Goal: Information Seeking & Learning: Learn about a topic

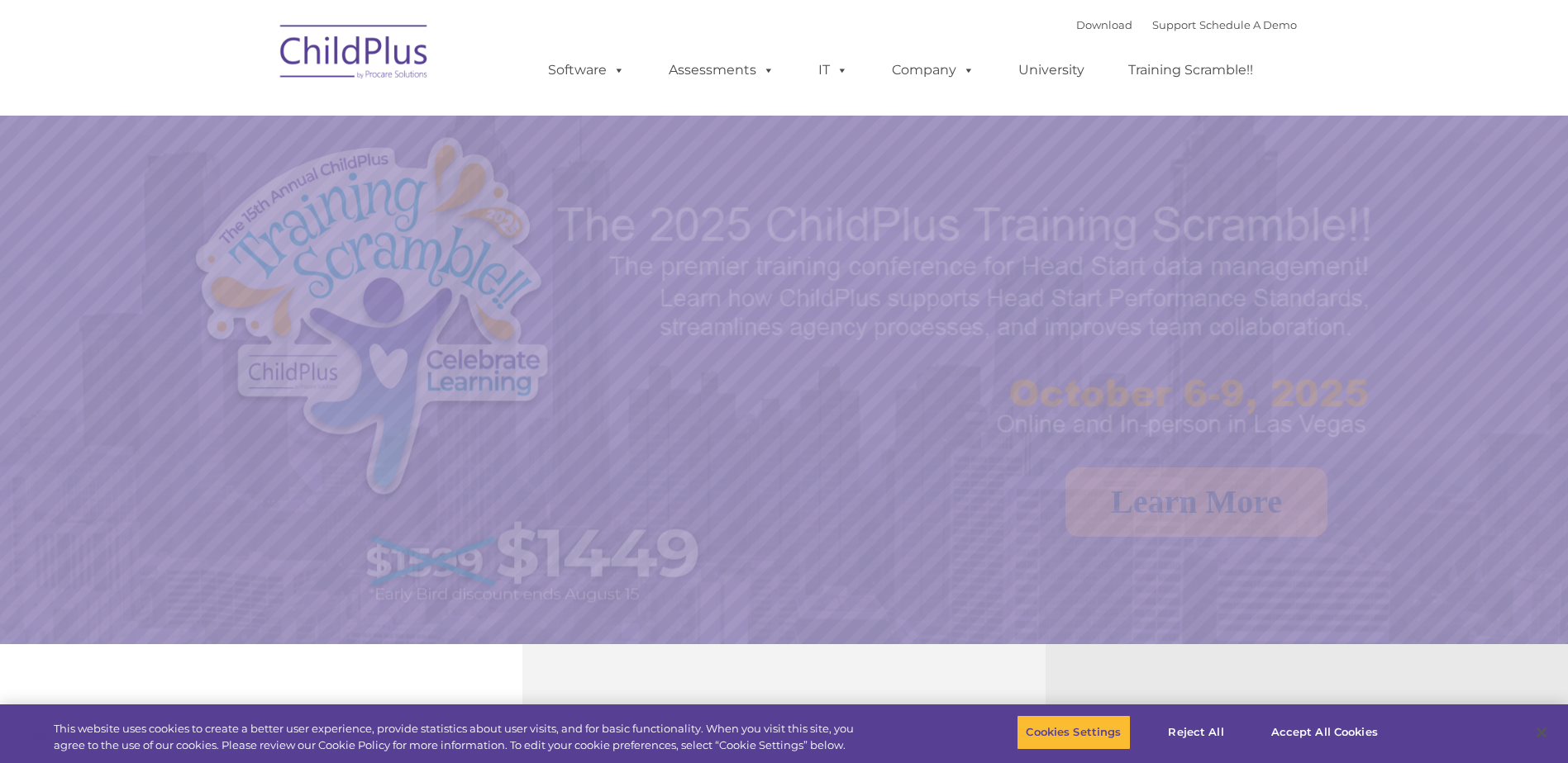
select select "MEDIUM"
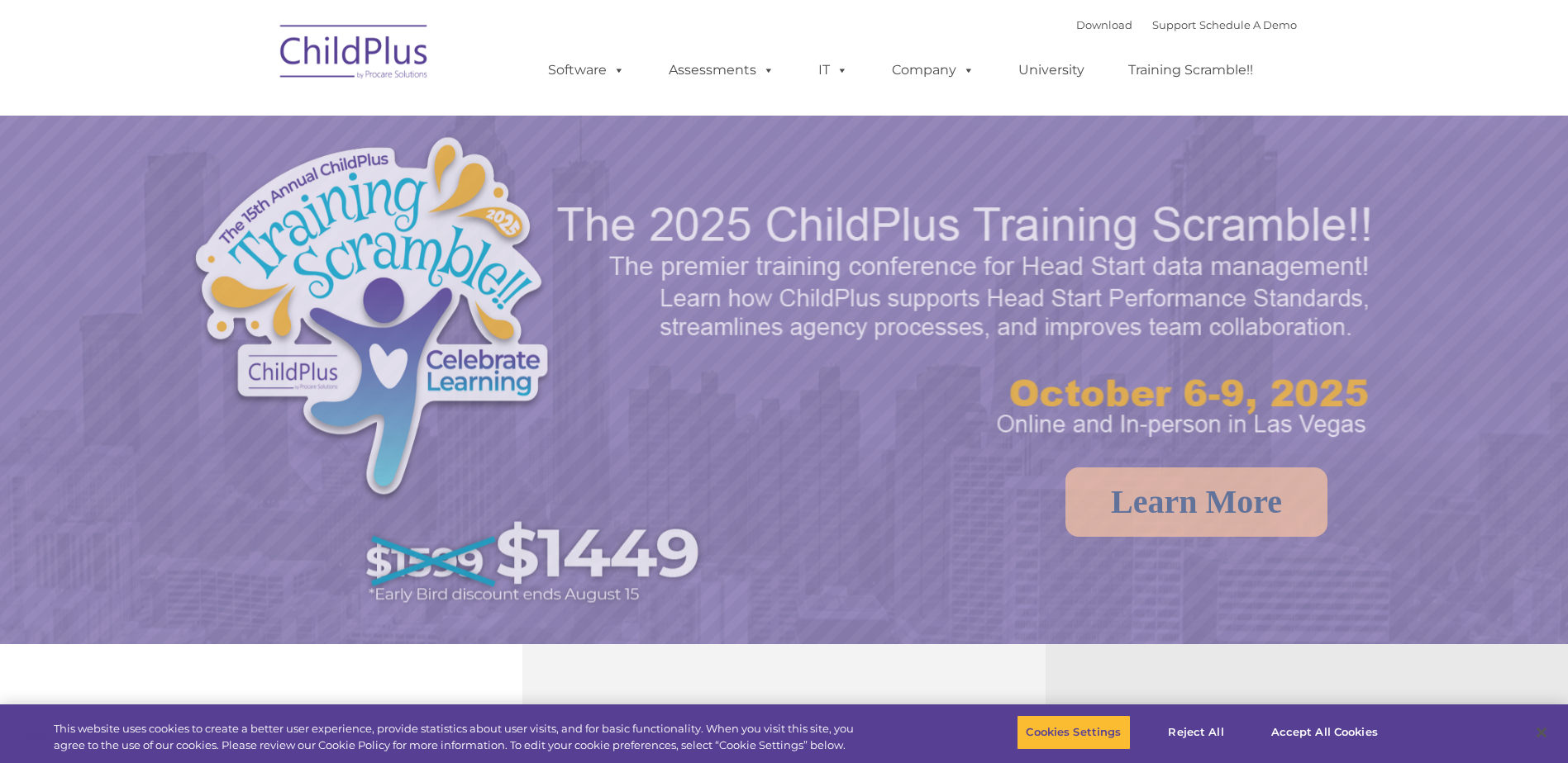
select select "MEDIUM"
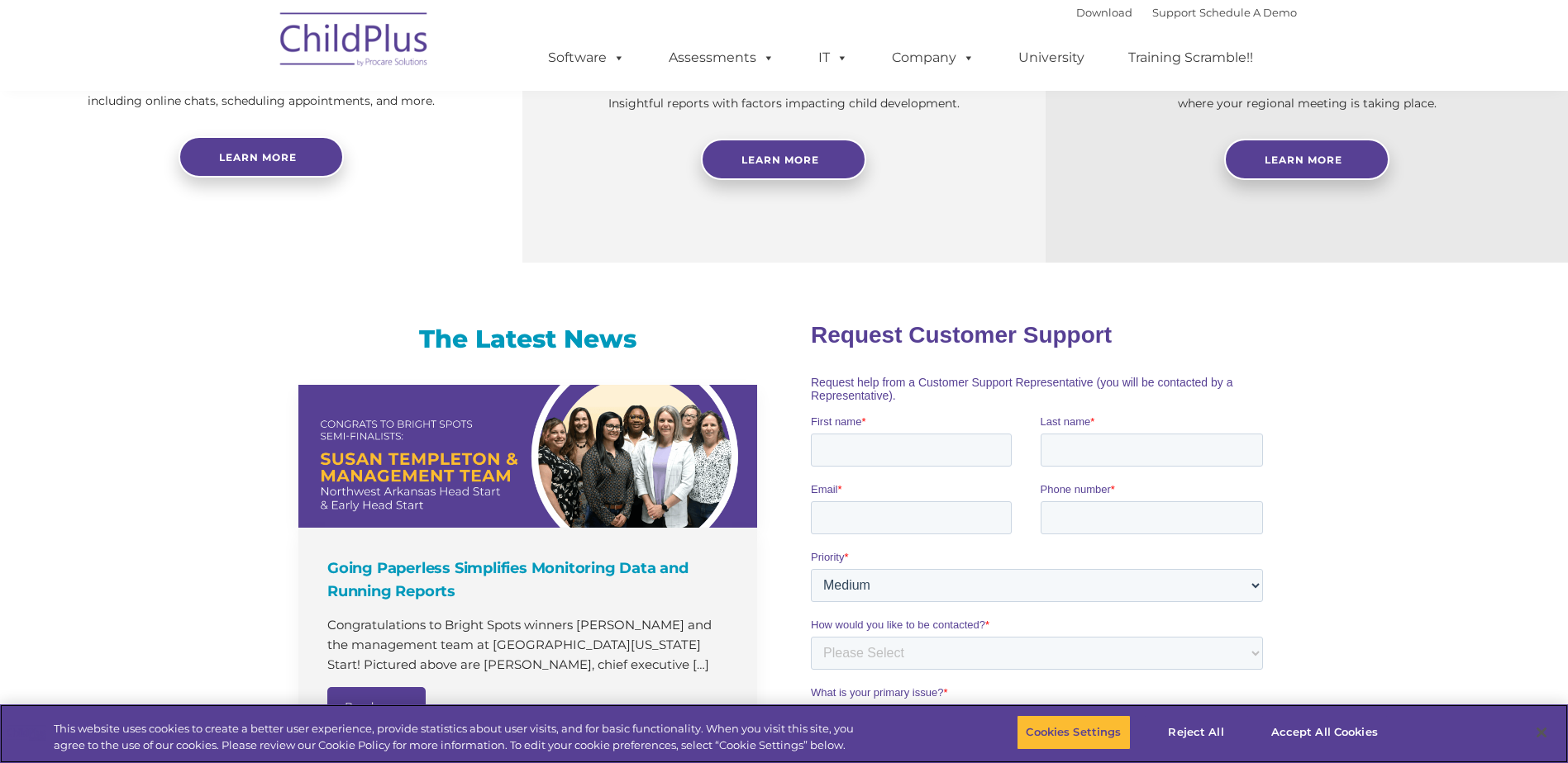
scroll to position [774, 0]
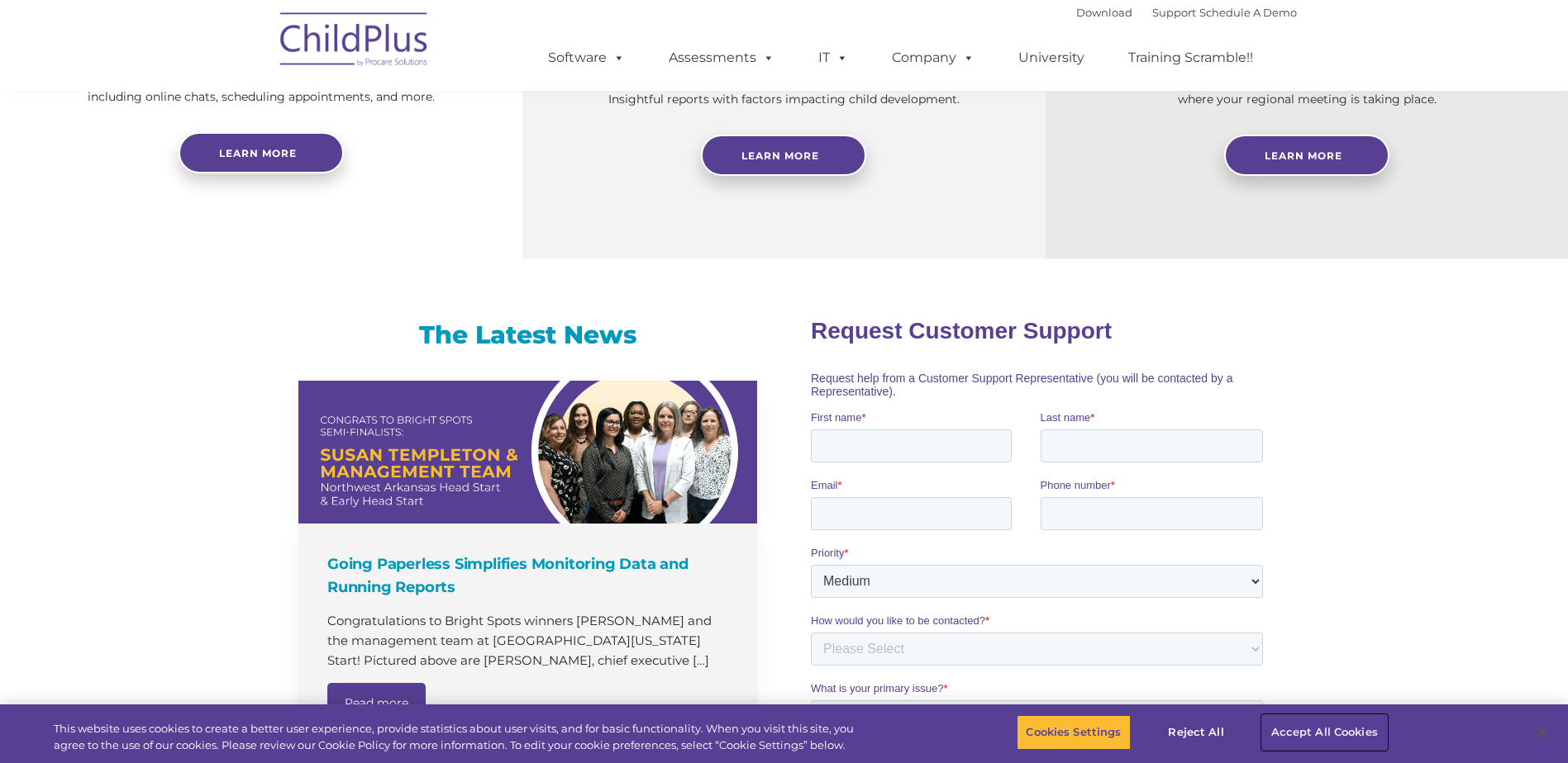
click at [1336, 733] on button "Accept All Cookies" at bounding box center [1324, 733] width 125 height 34
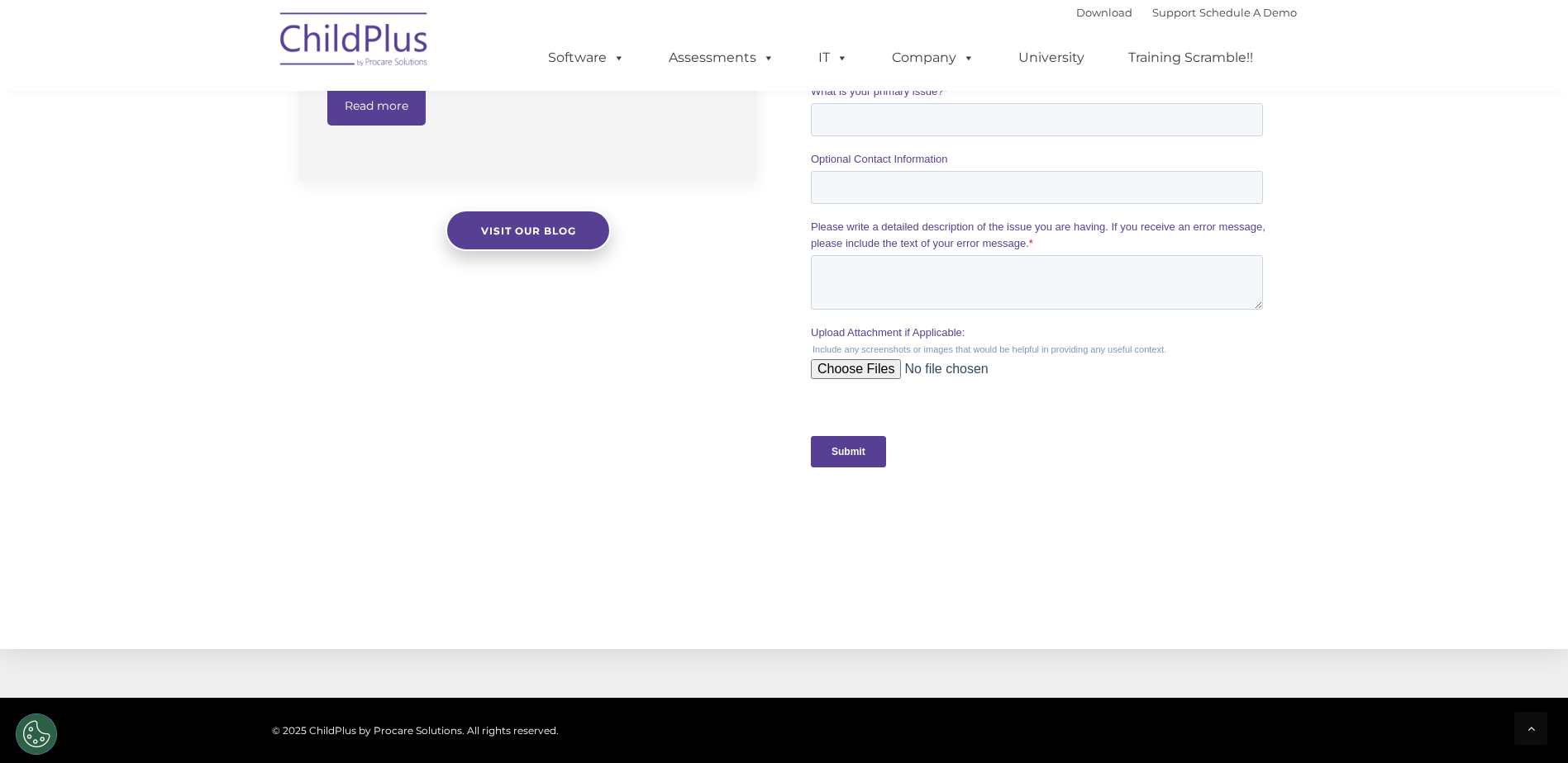
scroll to position [1610, 0]
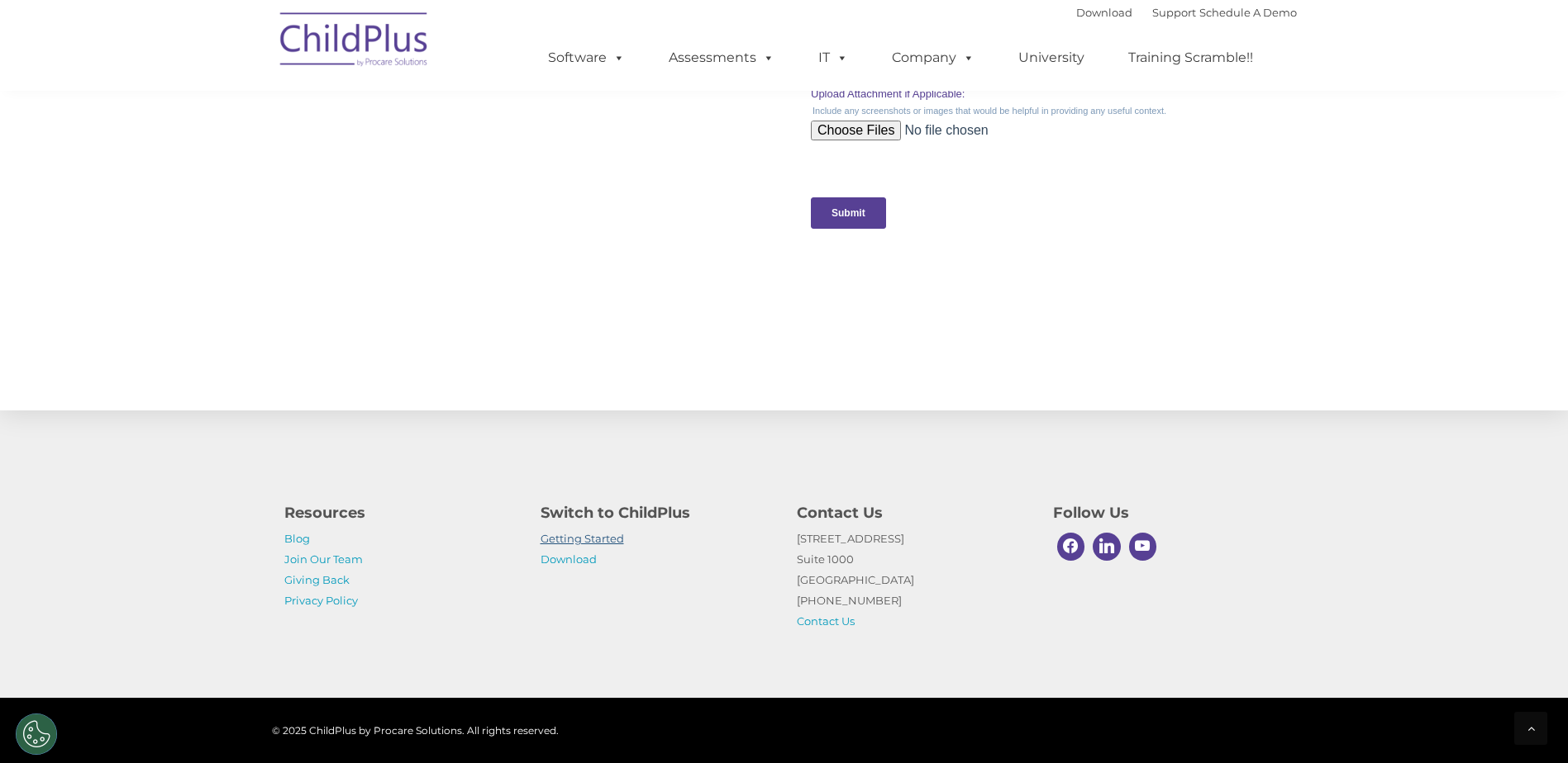
click at [604, 537] on link "Getting Started" at bounding box center [582, 538] width 84 height 13
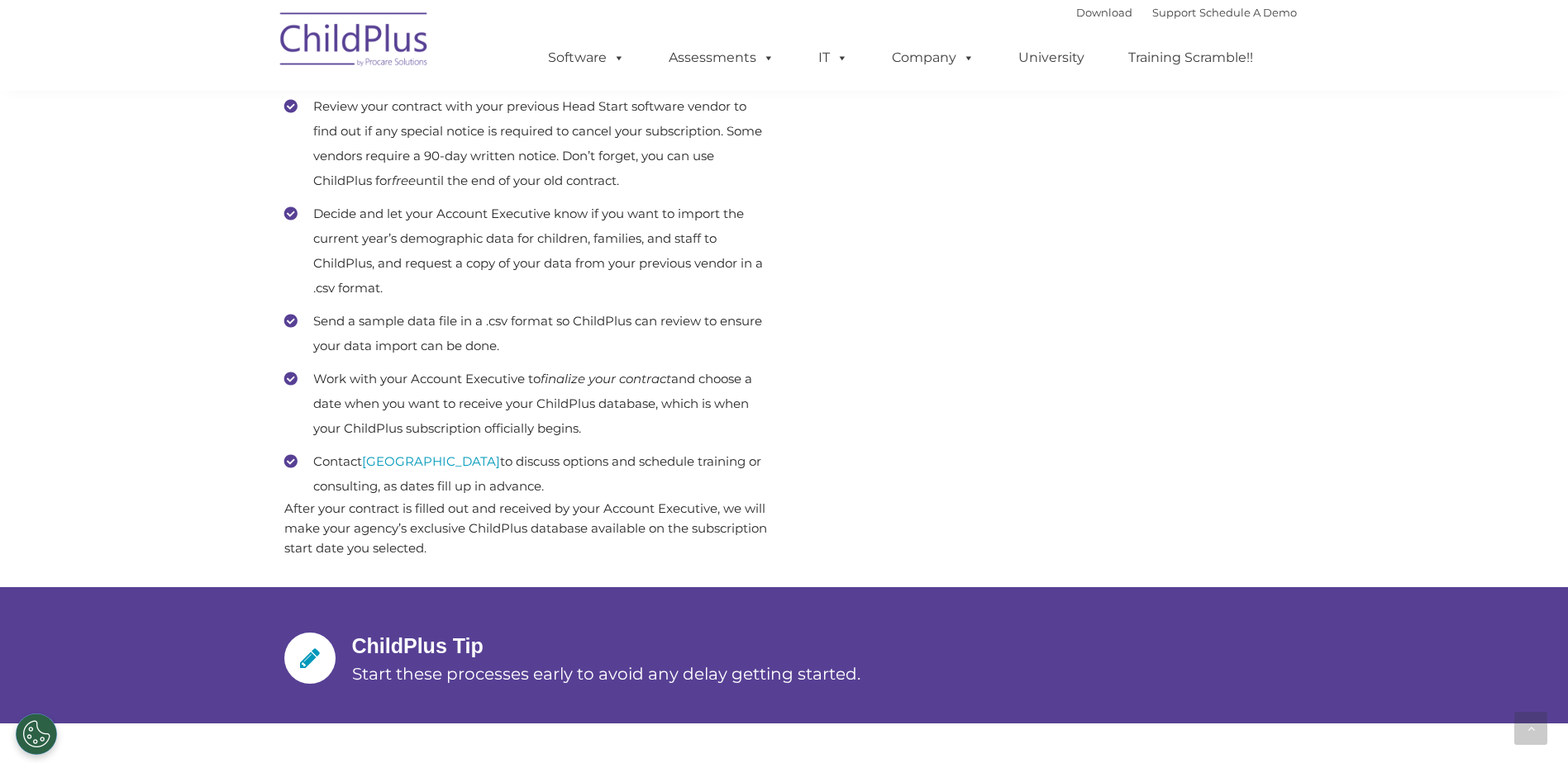
scroll to position [771, 0]
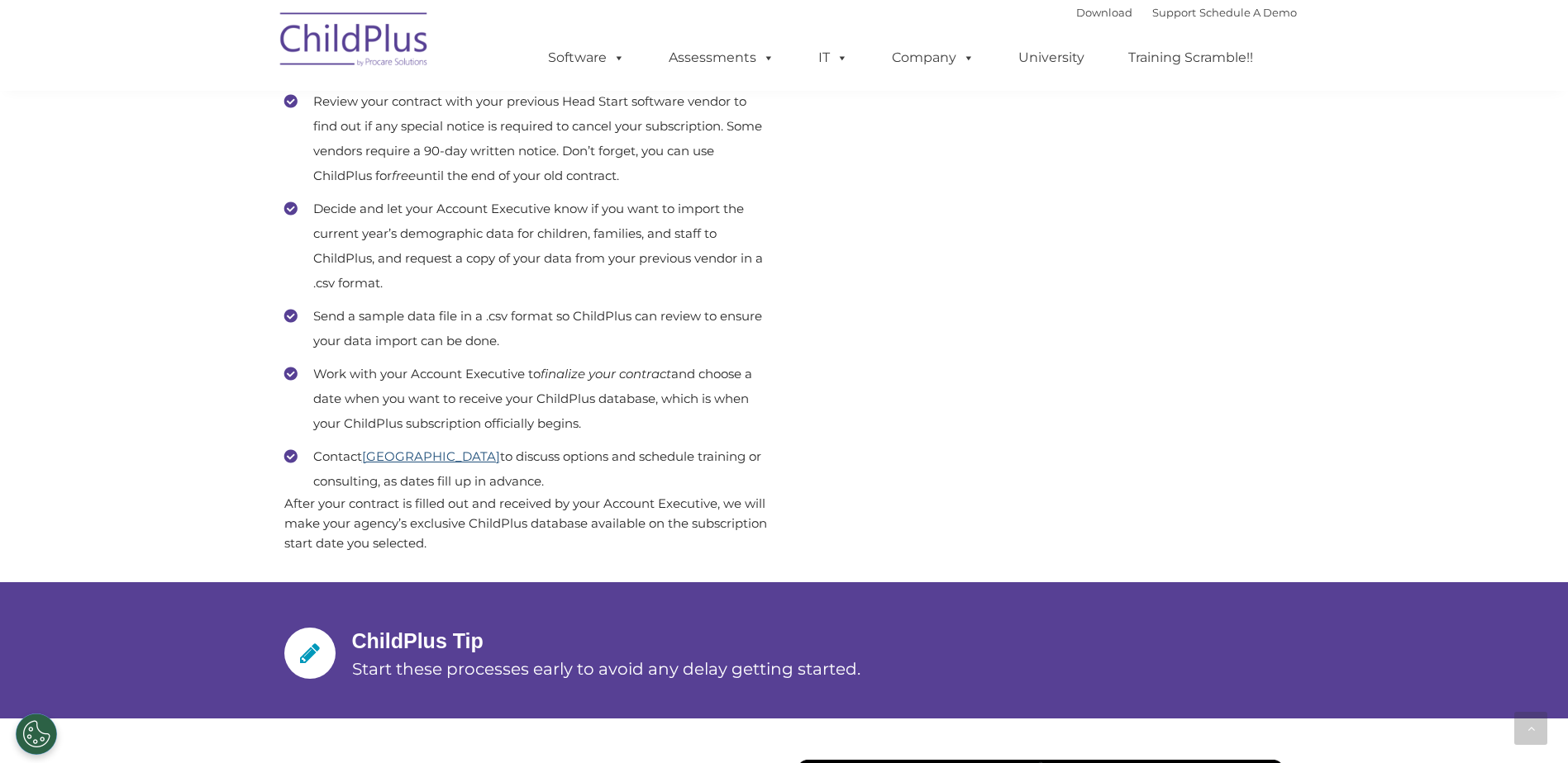
click at [428, 454] on link "[GEOGRAPHIC_DATA]" at bounding box center [431, 456] width 138 height 16
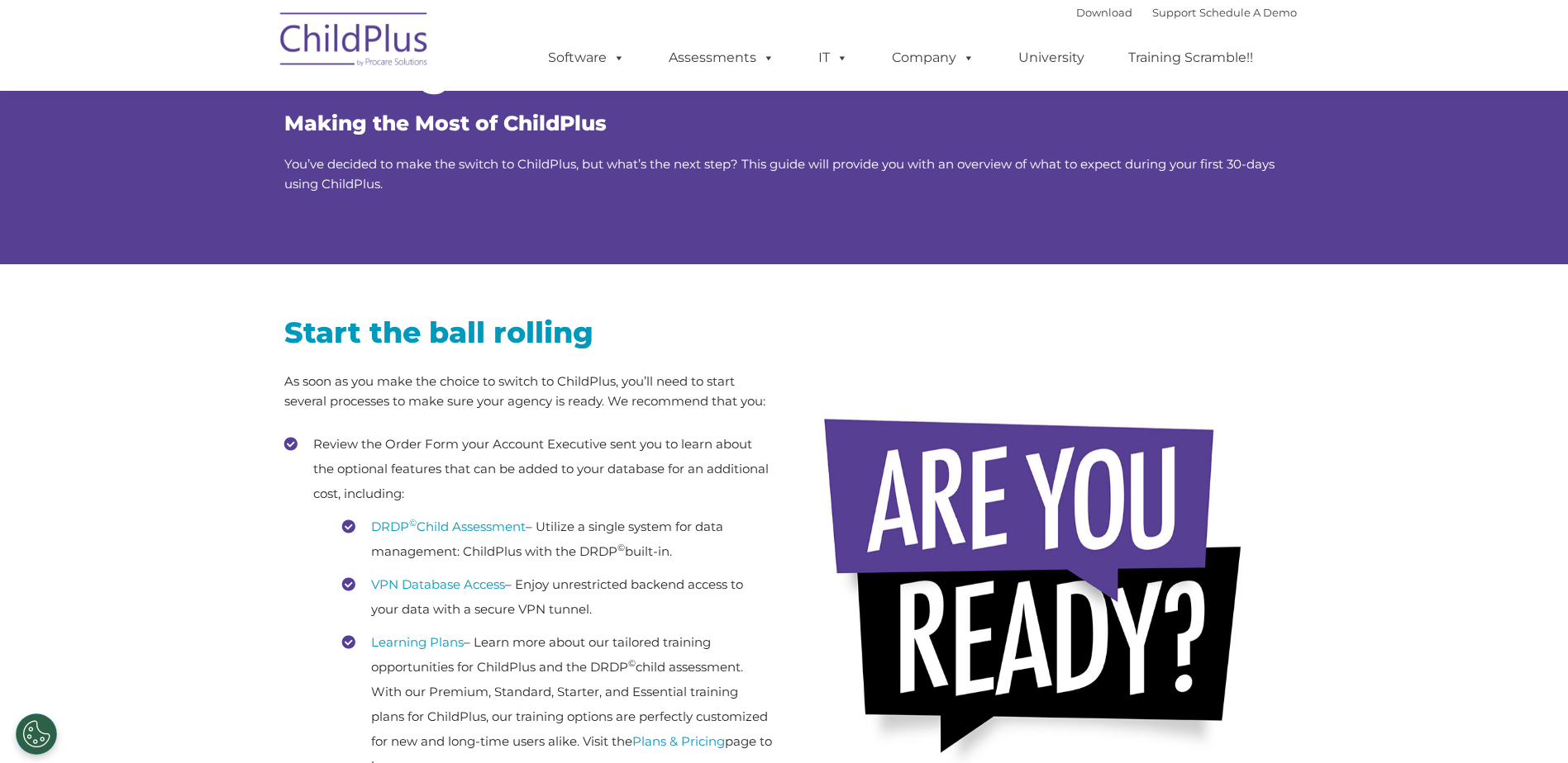
scroll to position [0, 0]
